Goal: Task Accomplishment & Management: Manage account settings

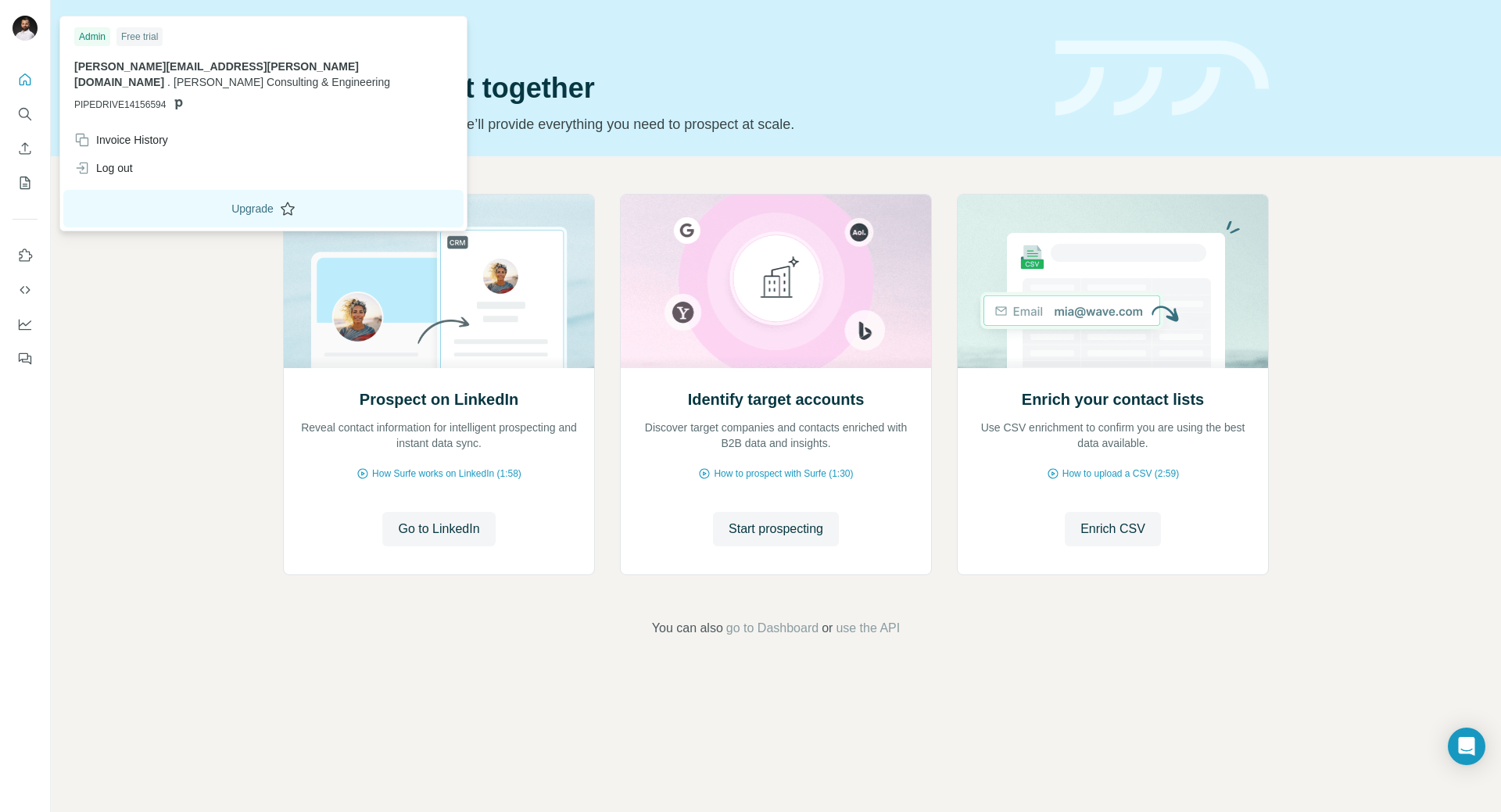
click at [236, 190] on button "Upgrade" at bounding box center [264, 208] width 400 height 38
click at [211, 264] on div "Prospect on LinkedIn Reveal contact information for intelligent prospecting and…" at bounding box center [775, 416] width 1450 height 519
click at [26, 31] on img at bounding box center [25, 27] width 25 height 25
click at [158, 132] on div "Invoice History" at bounding box center [121, 139] width 94 height 15
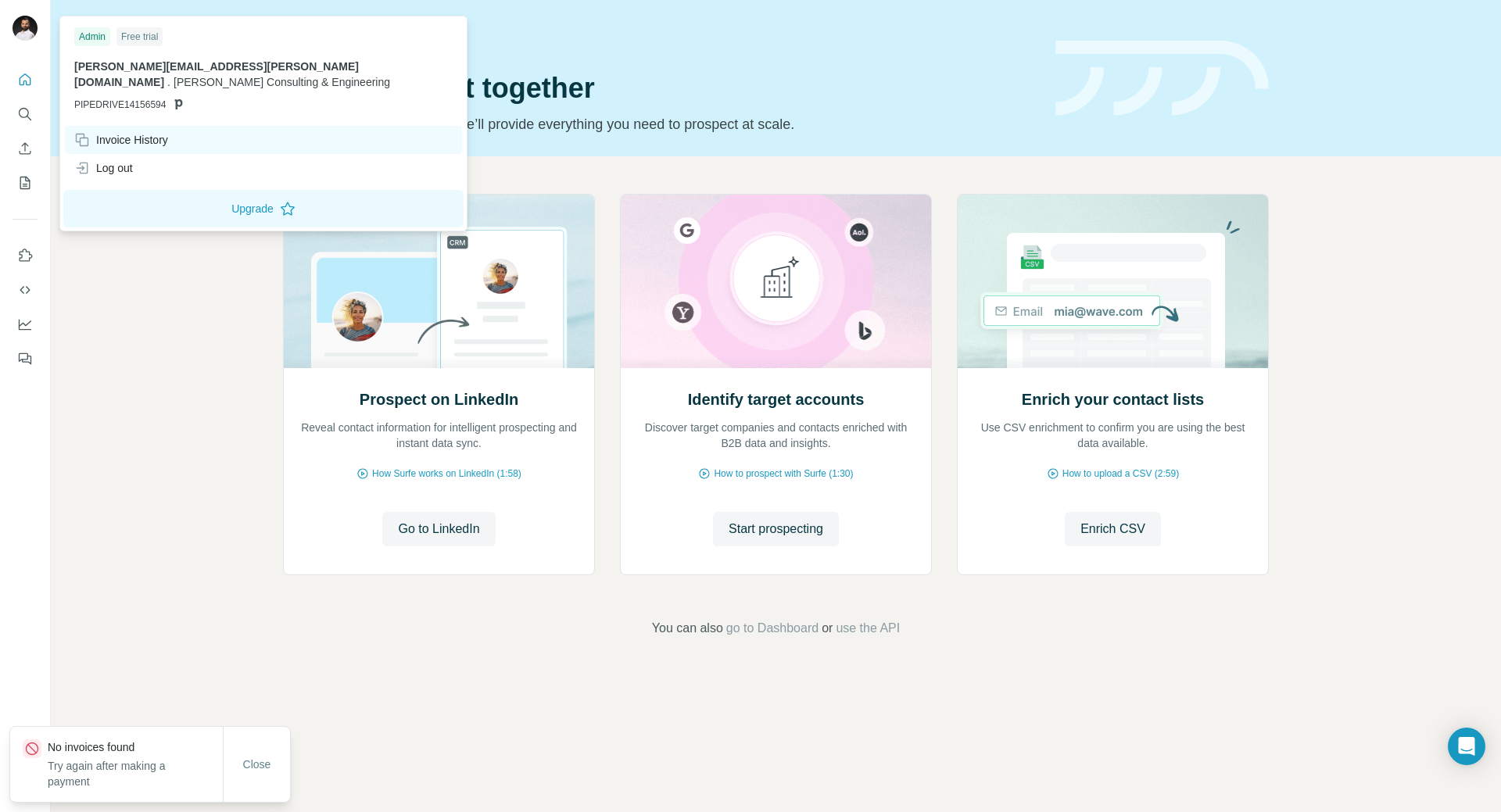
click at [145, 132] on div "Invoice History" at bounding box center [121, 139] width 94 height 15
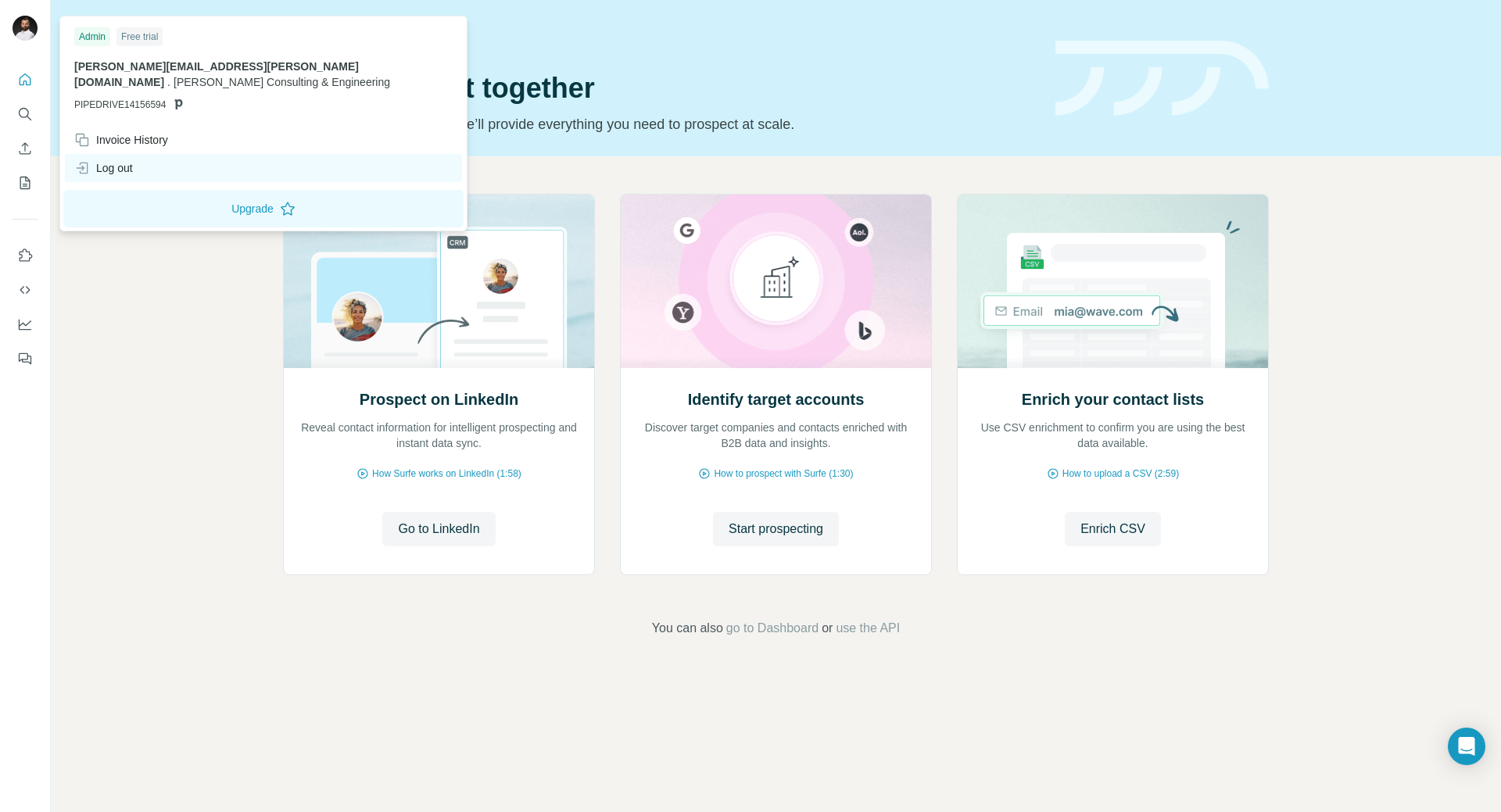
click at [104, 160] on div "Log out" at bounding box center [103, 167] width 59 height 15
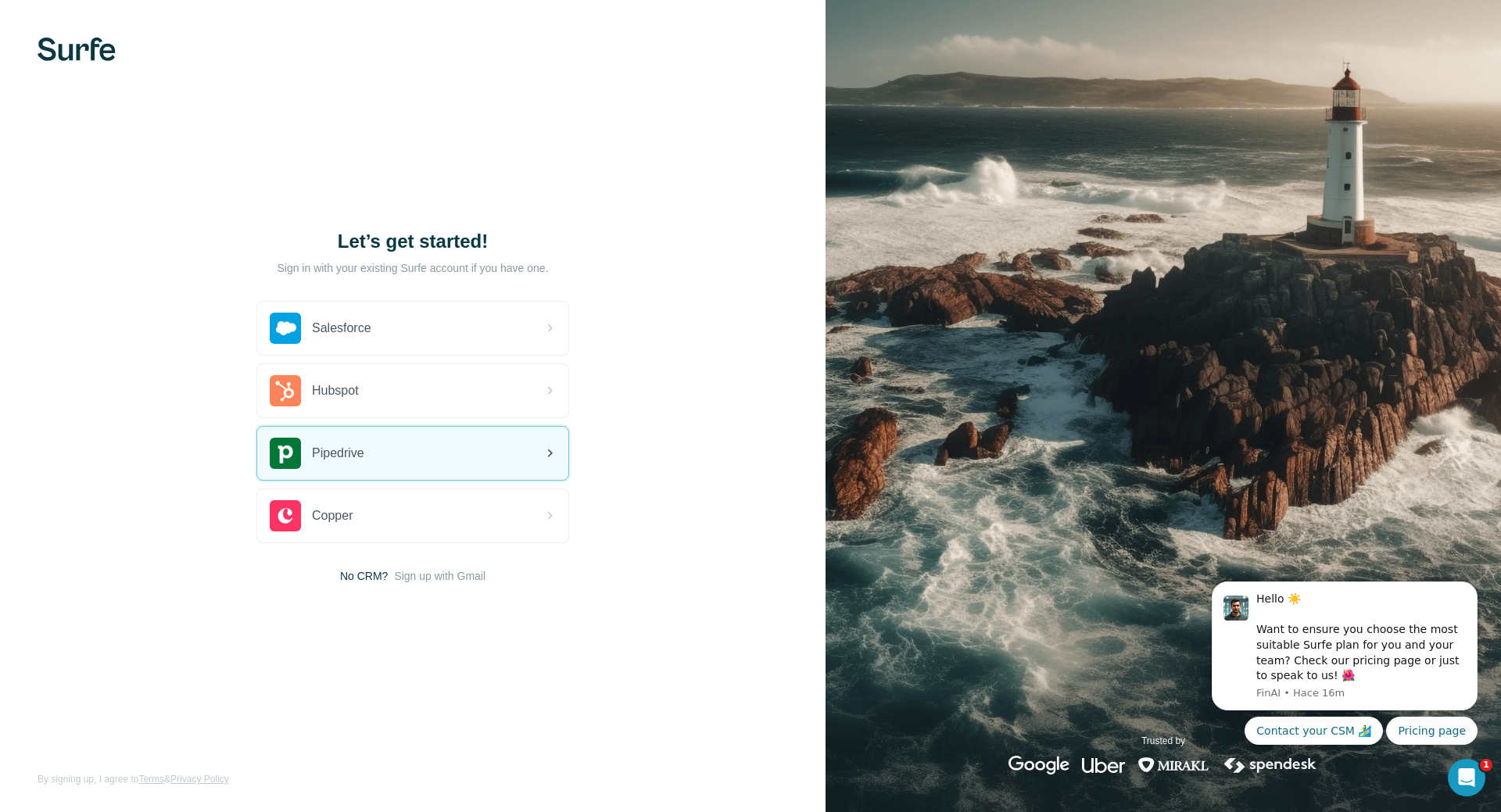
click at [440, 438] on div "Pipedrive" at bounding box center [412, 453] width 311 height 53
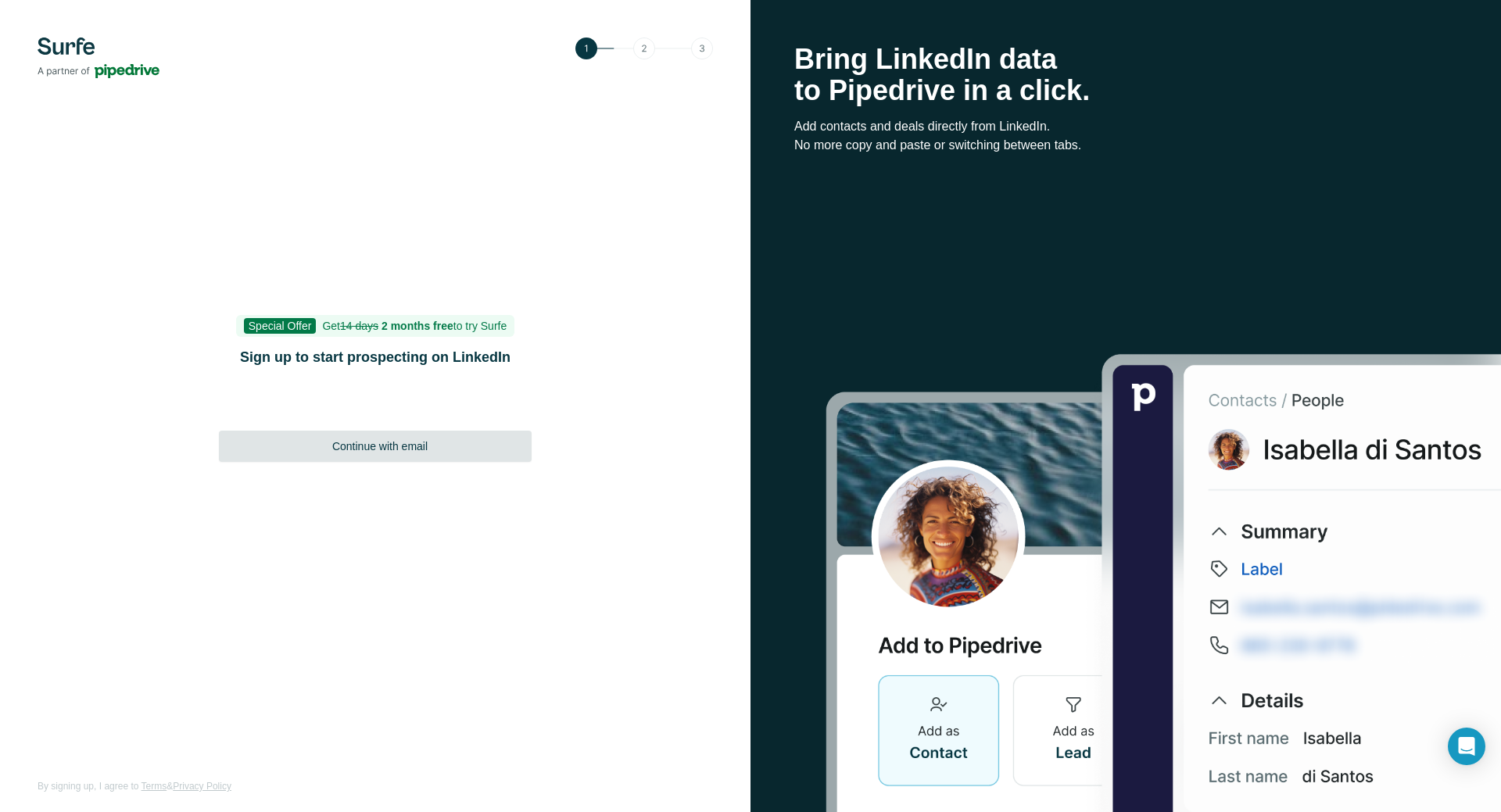
click at [441, 442] on div "Continue with email" at bounding box center [374, 446] width 313 height 31
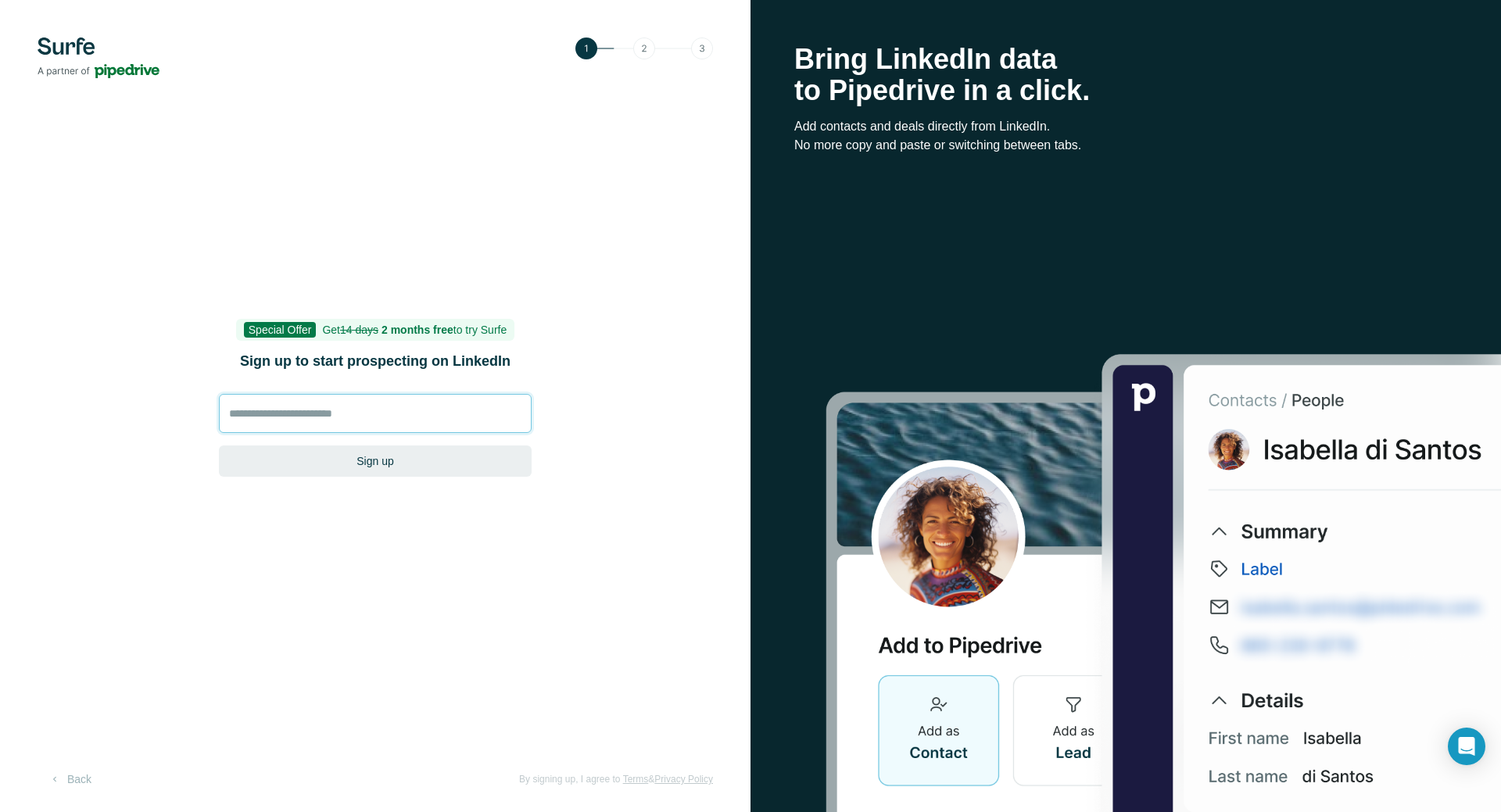
click at [381, 414] on input at bounding box center [374, 413] width 313 height 39
type input "**********"
click at [379, 466] on button "Sign up" at bounding box center [374, 461] width 313 height 31
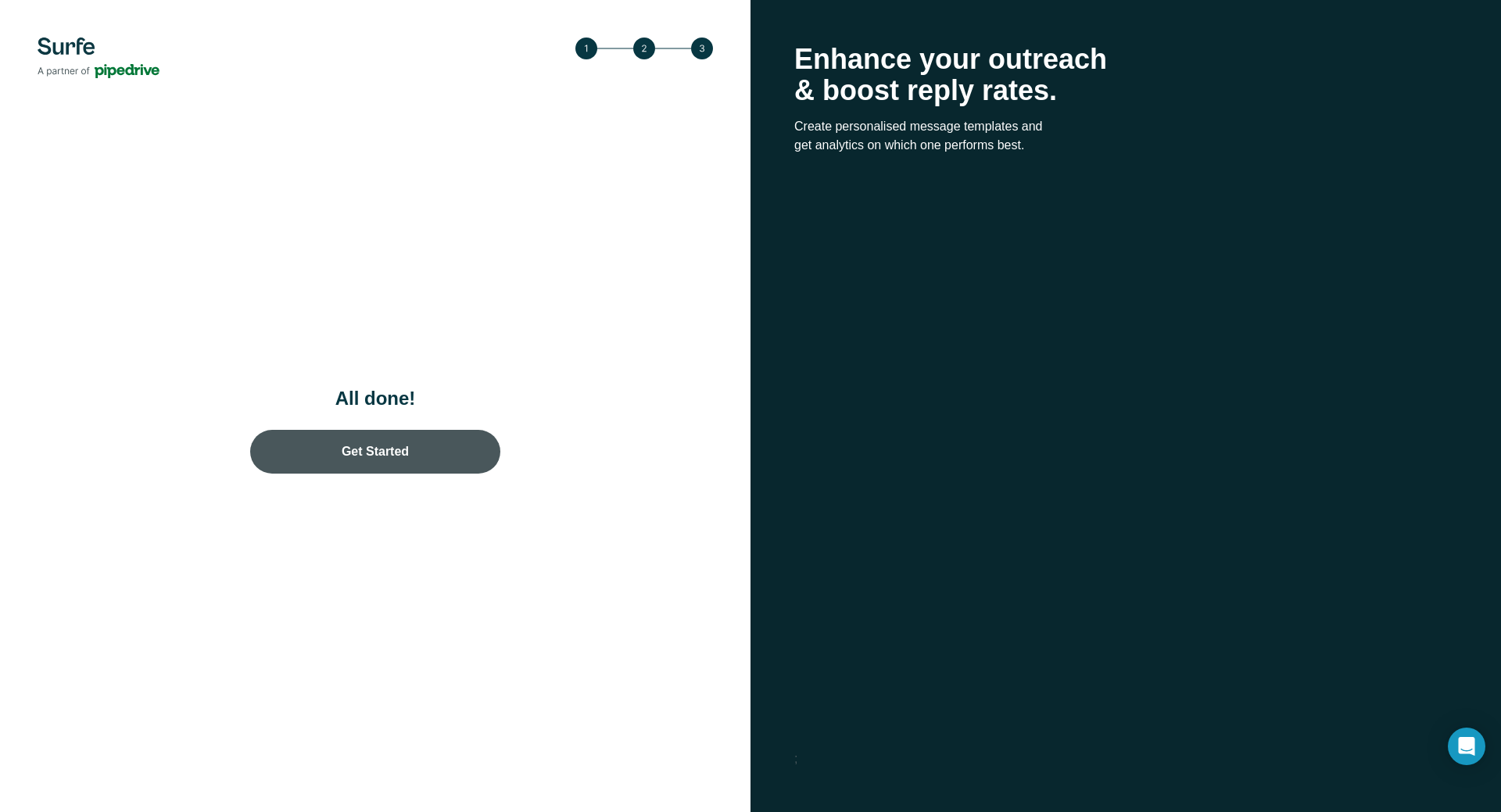
click at [394, 457] on link "Get Started" at bounding box center [374, 451] width 250 height 43
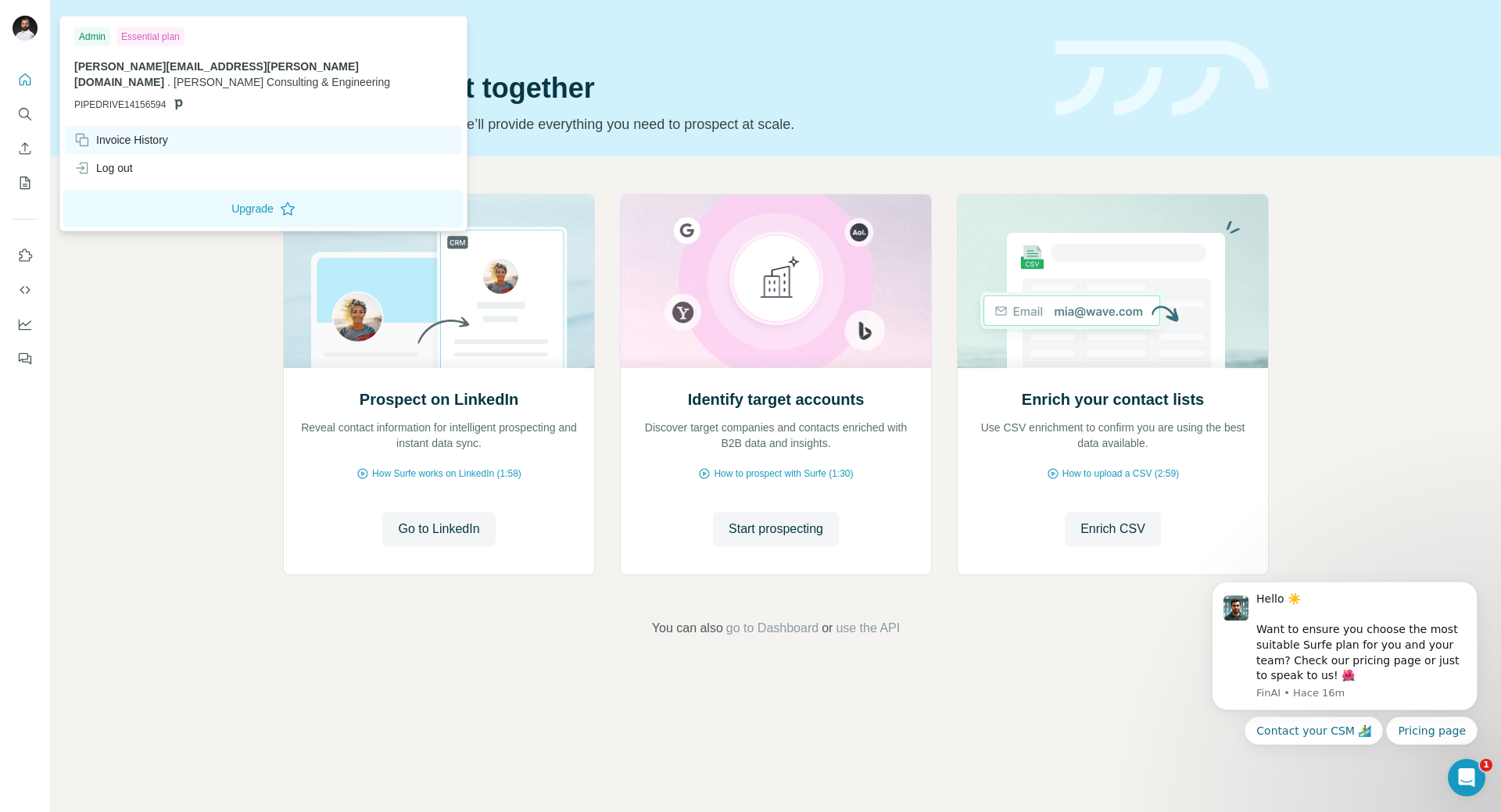
click at [148, 132] on div "Invoice History" at bounding box center [121, 139] width 94 height 15
click at [156, 126] on div "Invoice History" at bounding box center [264, 140] width 397 height 28
